Goal: Transaction & Acquisition: Purchase product/service

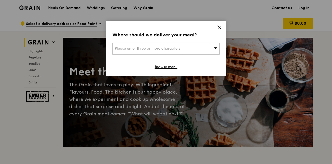
click at [218, 28] on icon at bounding box center [218, 27] width 3 height 3
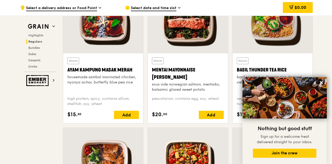
scroll to position [494, 0]
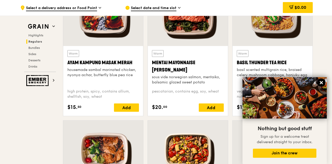
click at [321, 82] on icon at bounding box center [320, 82] width 3 height 3
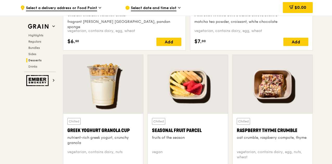
scroll to position [1585, 0]
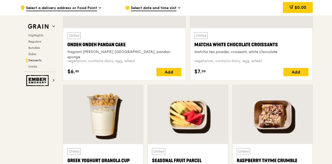
drag, startPoint x: 330, startPoint y: 113, endPoint x: 332, endPoint y: 83, distance: 29.2
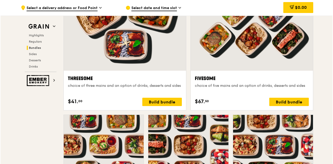
scroll to position [906, 0]
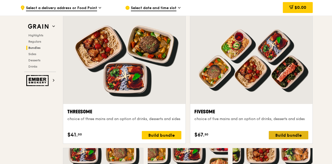
click at [289, 134] on div "Build bundle" at bounding box center [287, 135] width 39 height 8
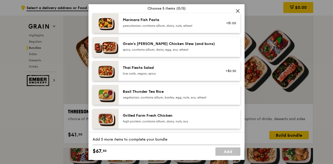
scroll to position [52, 0]
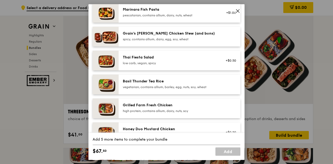
click at [170, 32] on div "Grain's [PERSON_NAME] Chicken Stew (and buns)" at bounding box center [169, 33] width 93 height 5
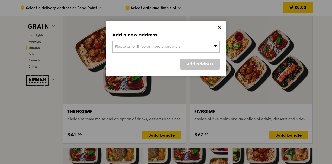
click at [202, 50] on div "Please enter three or more characters" at bounding box center [165, 47] width 107 height 12
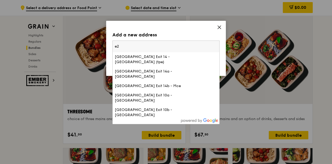
type input "e"
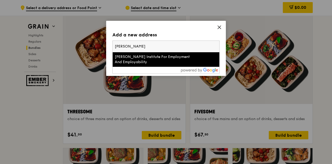
type input "[PERSON_NAME]"
click at [143, 59] on div "[PERSON_NAME] Institute For Employment And Employability" at bounding box center [153, 59] width 77 height 10
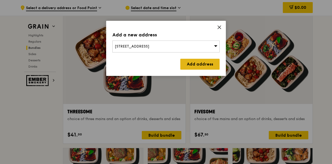
click at [203, 65] on link "Add address" at bounding box center [199, 64] width 39 height 11
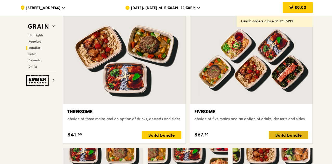
click at [304, 135] on div "Build bundle" at bounding box center [287, 135] width 39 height 8
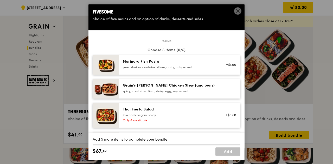
click at [204, 81] on div "Grain's [PERSON_NAME] Chicken Stew (and buns) spicy, contains allium, dairy, eg…" at bounding box center [179, 89] width 122 height 20
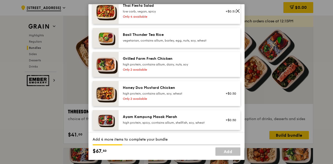
scroll to position [104, 0]
click at [163, 64] on div "high protein, contains allium, dairy, nuts, soy" at bounding box center [169, 64] width 93 height 4
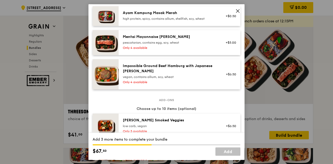
scroll to position [208, 0]
click at [146, 78] on div "vegan, contains allium, soy, wheat" at bounding box center [169, 77] width 93 height 4
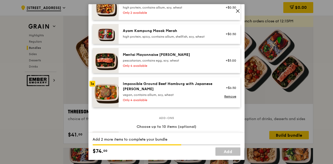
scroll to position [182, 0]
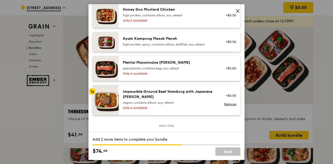
click at [147, 95] on div "Impossible Ground Beef Hamburg with Japanese [PERSON_NAME]" at bounding box center [169, 94] width 93 height 10
click at [228, 105] on link "Remove" at bounding box center [230, 104] width 12 height 4
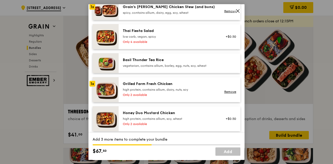
scroll to position [78, 0]
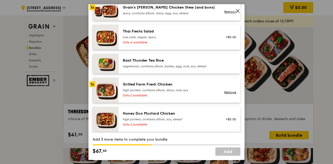
click at [167, 67] on div "vegetarian, contains allium, barley, egg, nuts, soy, wheat" at bounding box center [169, 66] width 93 height 4
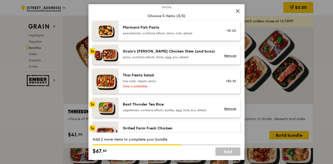
scroll to position [26, 0]
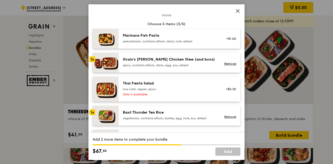
click at [164, 62] on div "Grain's [PERSON_NAME] Chicken Stew (and buns)" at bounding box center [169, 59] width 93 height 5
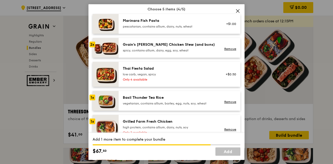
scroll to position [52, 0]
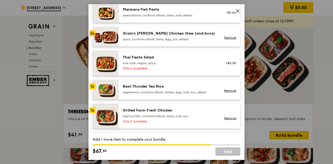
click at [147, 88] on div "Basil Thunder Tea Rice" at bounding box center [169, 86] width 93 height 5
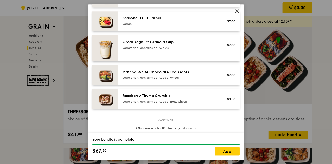
scroll to position [450, 0]
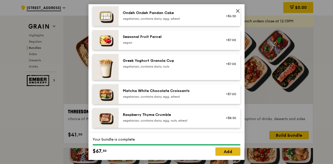
click at [237, 148] on link "Add" at bounding box center [227, 151] width 25 height 8
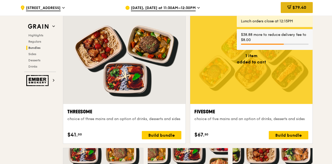
click at [311, 6] on div "$79.40" at bounding box center [296, 7] width 32 height 11
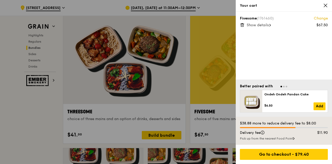
click at [321, 9] on div "Your cart" at bounding box center [283, 6] width 96 height 12
click at [326, 4] on icon at bounding box center [324, 5] width 3 height 3
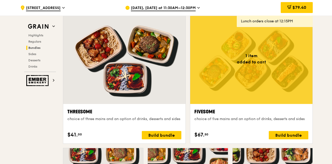
click at [247, 126] on div "Fivesome choice of five mains and an option of drinks, desserts and sides $67. …" at bounding box center [251, 123] width 114 height 31
click at [215, 115] on div "Fivesome choice of five mains and an option of drinks, desserts and sides" at bounding box center [251, 117] width 114 height 19
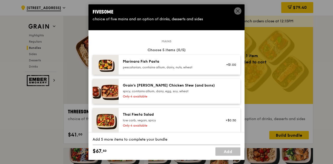
click at [235, 13] on span at bounding box center [237, 10] width 7 height 7
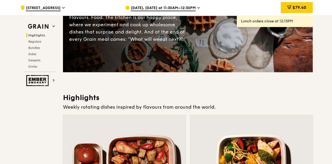
scroll to position [0, 0]
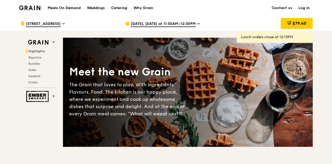
click at [179, 30] on div "[DATE], [DATE] at 11:30AM–12:30PM" at bounding box center [173, 24] width 96 height 16
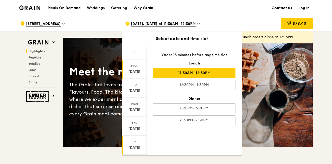
click at [131, 140] on div "Fri" at bounding box center [134, 142] width 23 height 4
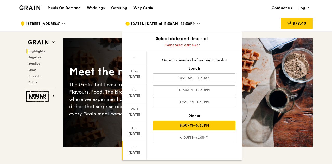
click at [208, 125] on div "5:30PM–6:30PM" at bounding box center [194, 126] width 82 height 10
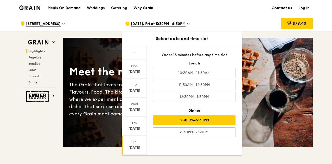
click at [256, 23] on div "$79.40" at bounding box center [271, 24] width 84 height 16
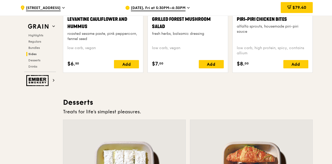
scroll to position [1585, 0]
